Goal: Information Seeking & Learning: Learn about a topic

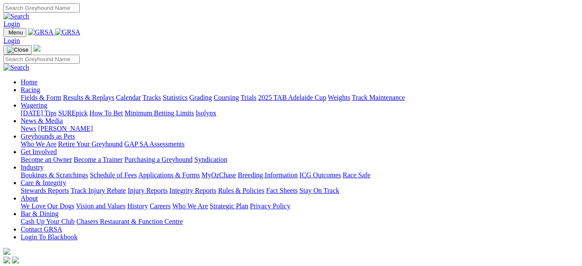
scroll to position [775, 0]
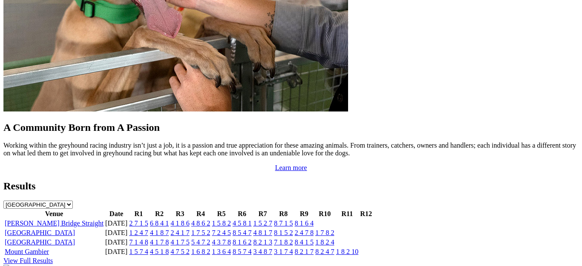
click at [36, 229] on link "Angle Park" at bounding box center [40, 232] width 70 height 7
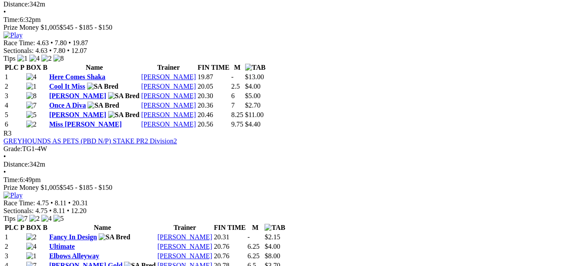
scroll to position [603, 0]
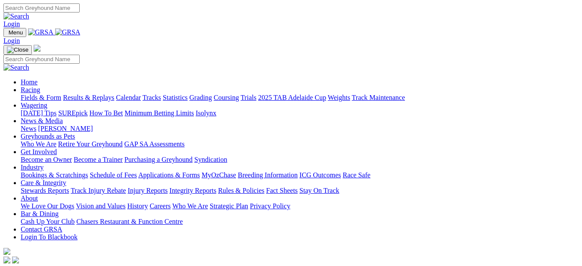
scroll to position [777, 0]
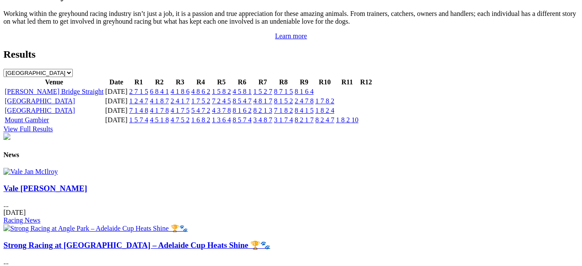
scroll to position [863, 0]
